Goal: Book appointment/travel/reservation

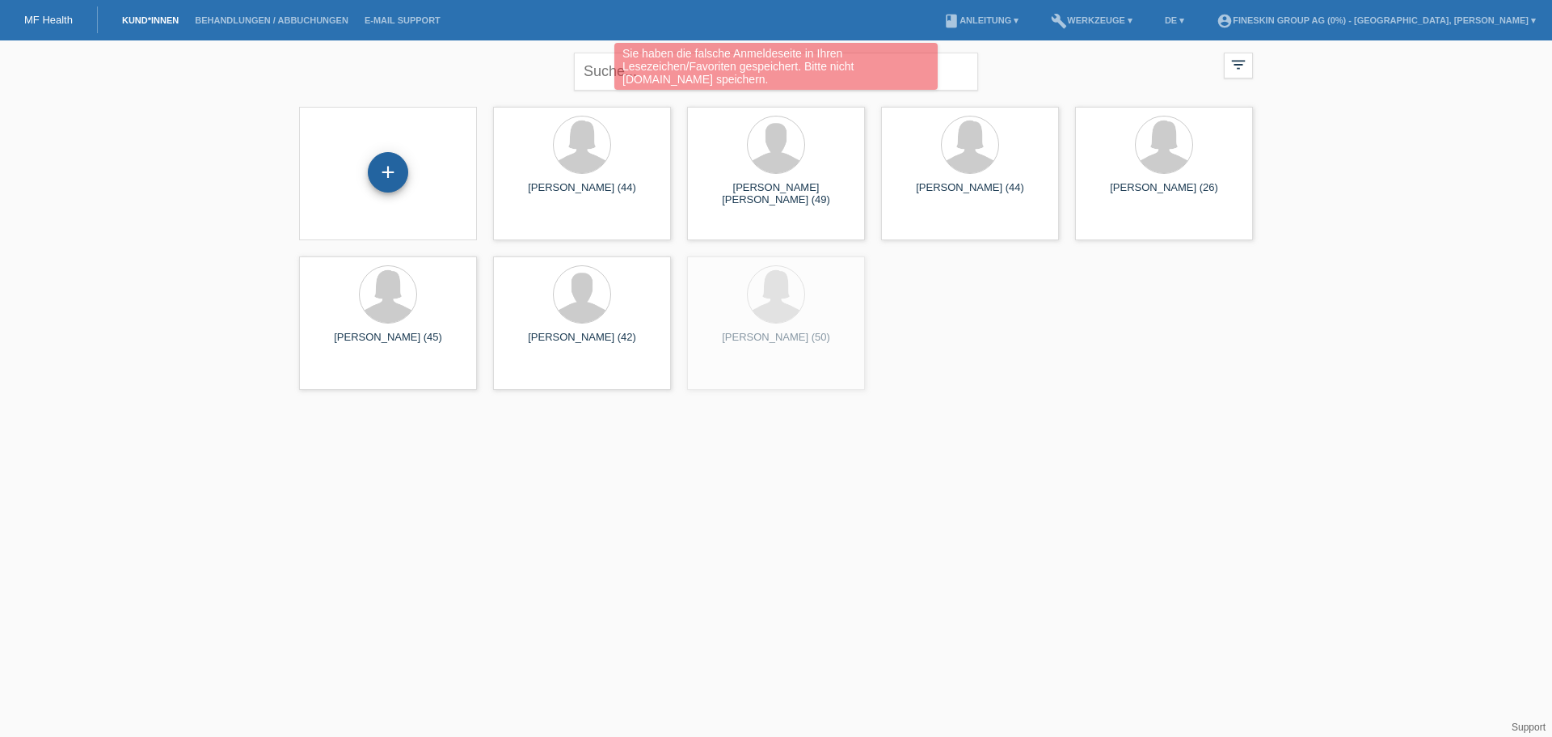
click at [386, 168] on div "+" at bounding box center [388, 172] width 40 height 40
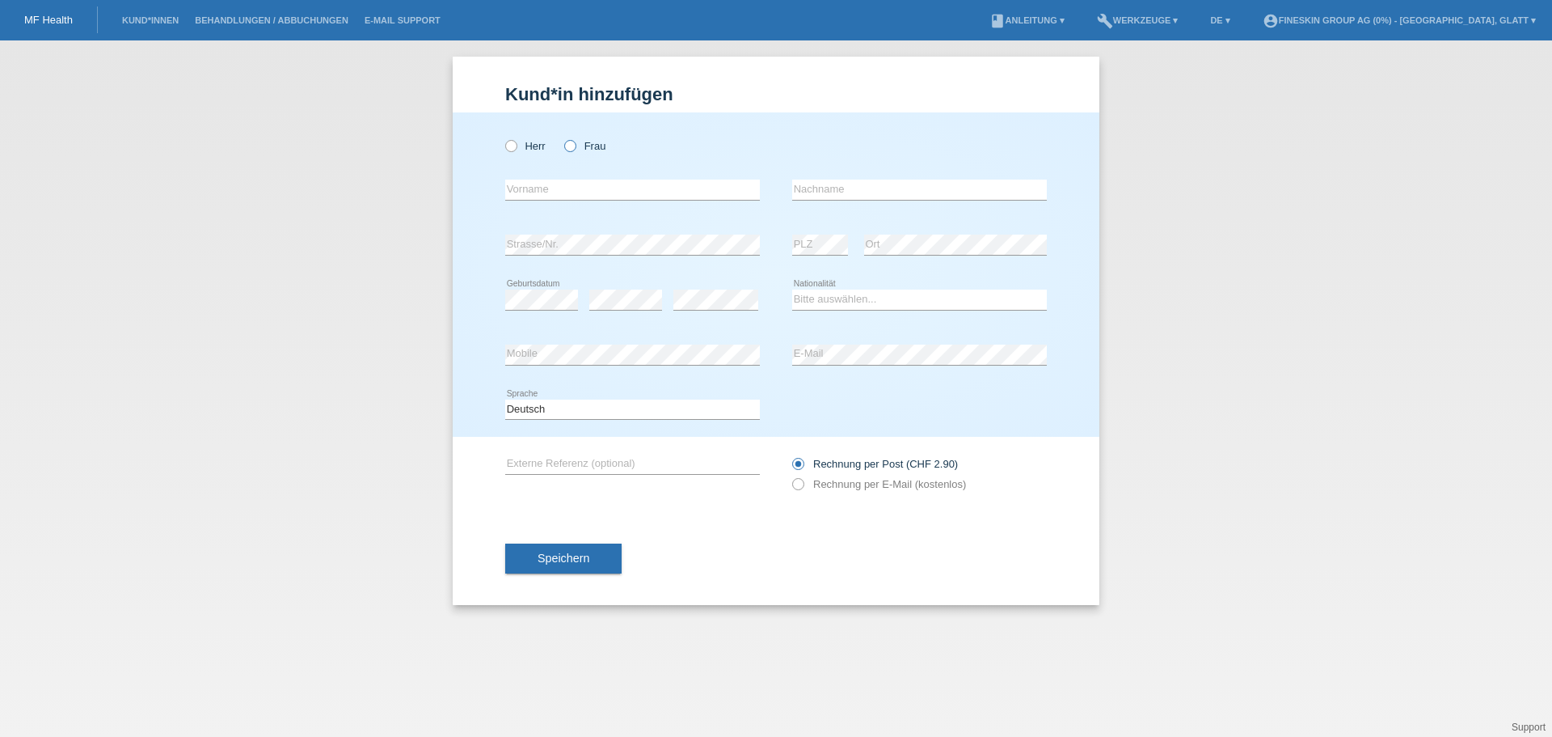
click at [562, 137] on icon at bounding box center [562, 137] width 0 height 0
click at [568, 146] on input "Frau" at bounding box center [569, 145] width 11 height 11
radio input "true"
click at [552, 194] on input "text" at bounding box center [632, 189] width 255 height 20
type input "Stanislava"
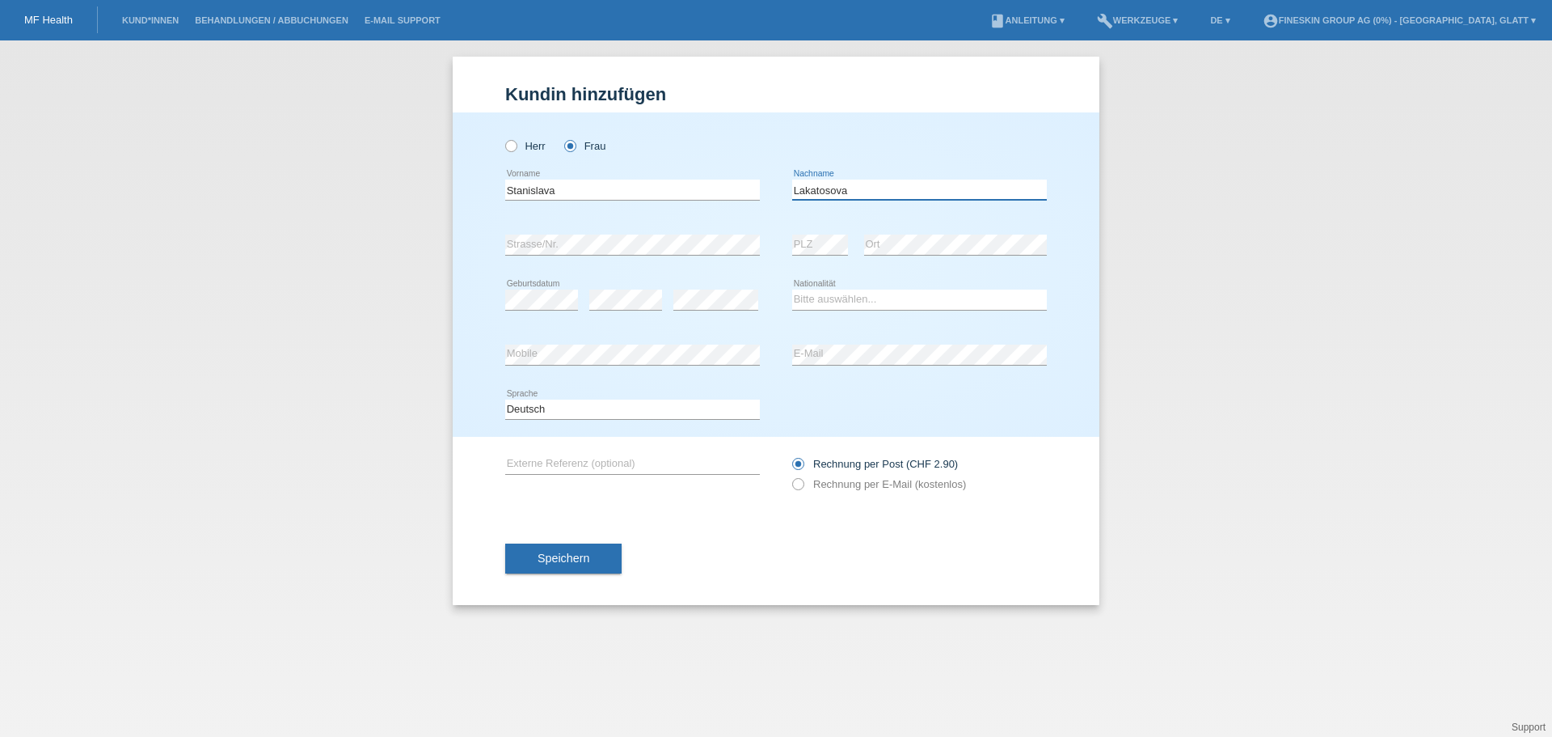
type input "Lakatosova"
select select "CH"
click at [792, 289] on select "Bitte auswählen... Schweiz Deutschland Liechtenstein Österreich ------------ Af…" at bounding box center [919, 298] width 255 height 19
click at [612, 555] on button "Speichern" at bounding box center [563, 558] width 116 height 31
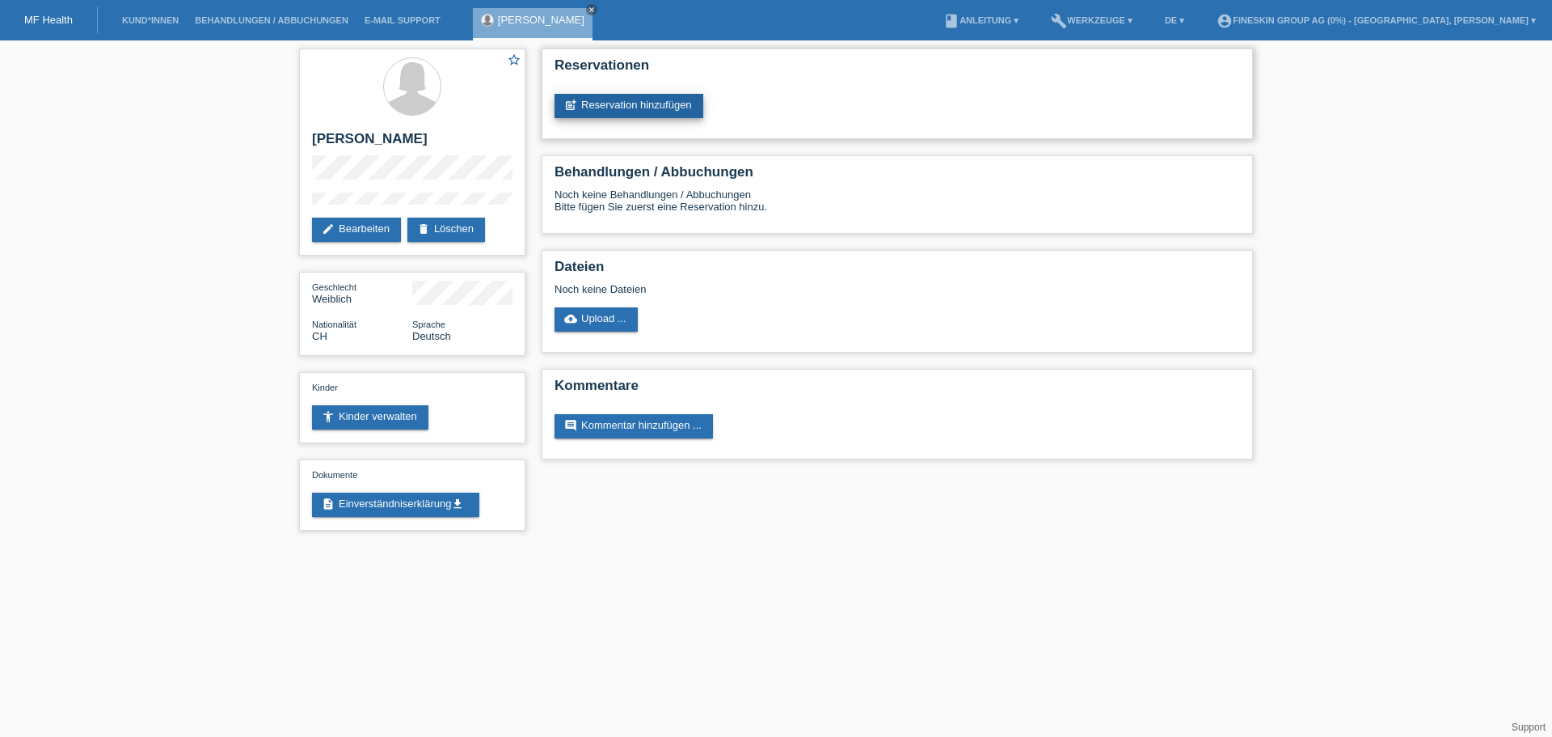
click at [627, 96] on link "post_add Reservation hinzufügen" at bounding box center [629, 106] width 149 height 24
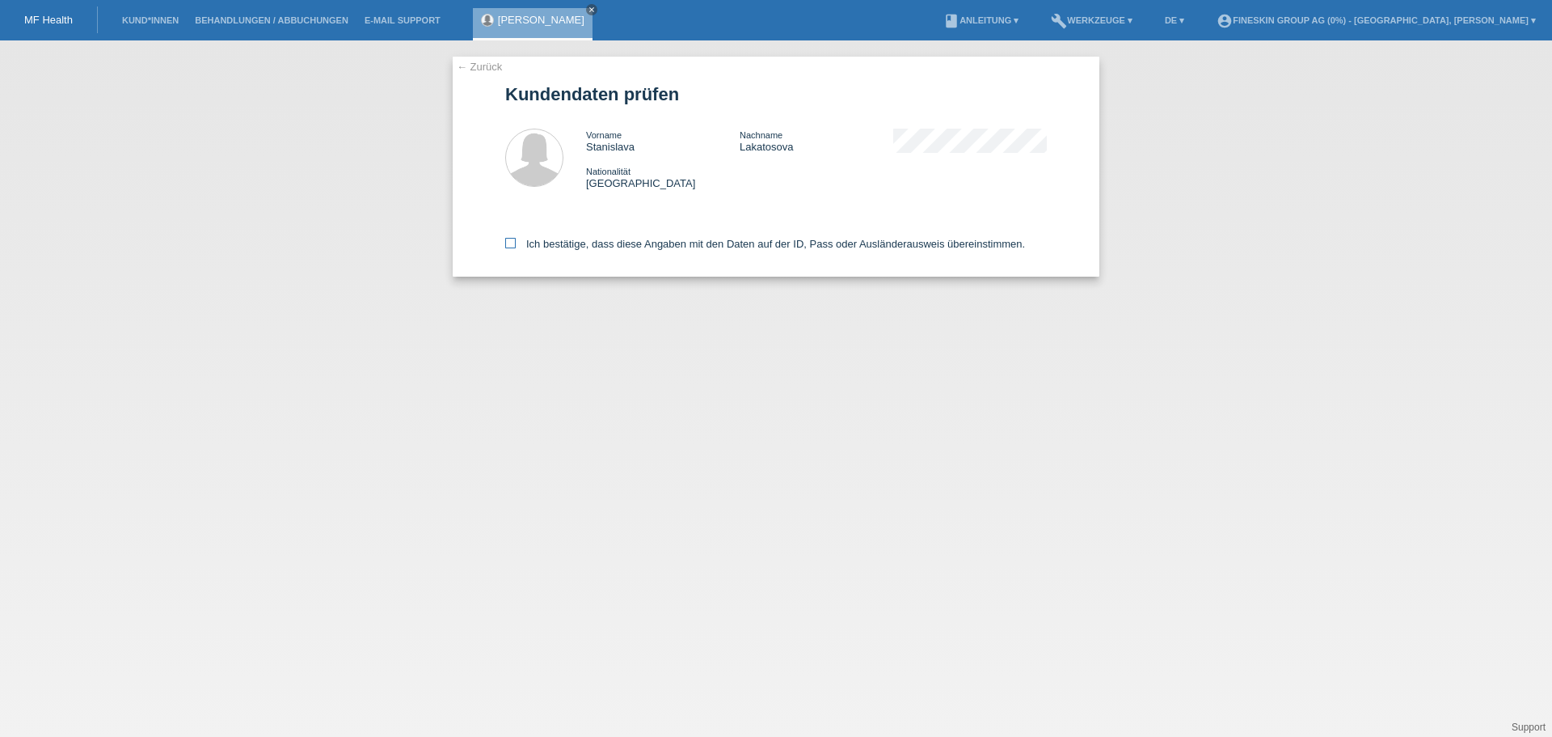
click at [631, 243] on label "Ich bestätige, dass diese Angaben mit den Daten auf der ID, Pass oder Ausländer…" at bounding box center [765, 244] width 520 height 12
click at [516, 243] on input "Ich bestätige, dass diese Angaben mit den Daten auf der ID, Pass oder Ausländer…" at bounding box center [510, 243] width 11 height 11
checkbox input "true"
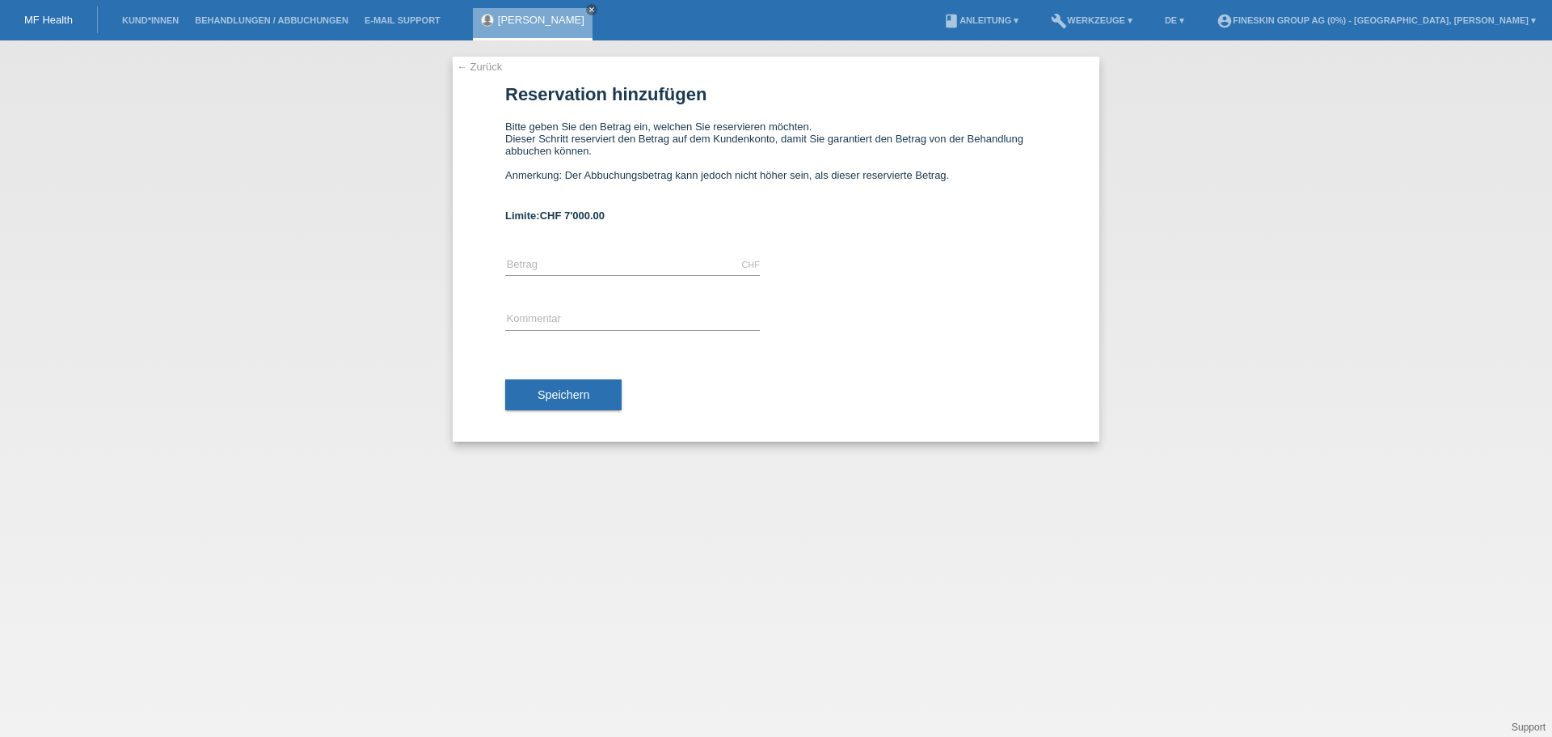
click at [53, 18] on link "MF Health" at bounding box center [48, 20] width 49 height 12
